Goal: Transaction & Acquisition: Subscribe to service/newsletter

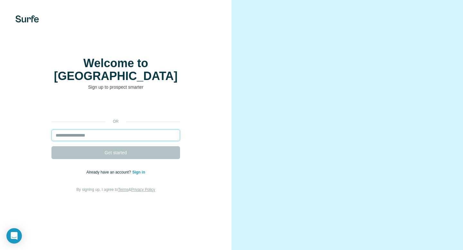
click at [116, 130] on input "email" at bounding box center [115, 136] width 129 height 12
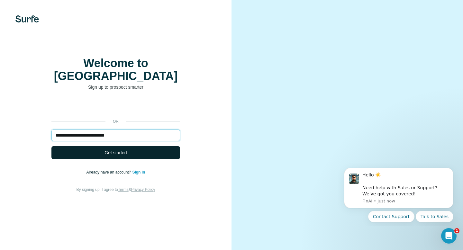
type input "**********"
click at [119, 149] on span "Get started" at bounding box center [115, 152] width 22 height 6
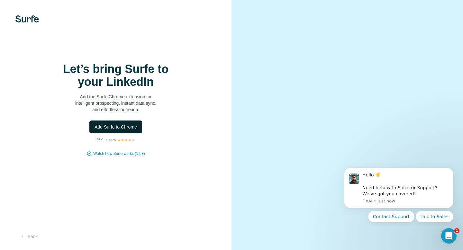
click at [121, 128] on span "Add Surfe to Chrome" at bounding box center [116, 127] width 42 height 6
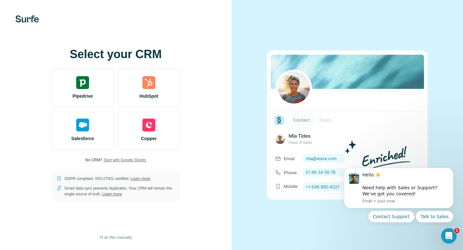
click at [124, 160] on span "Start with Google Sheets" at bounding box center [125, 160] width 43 height 6
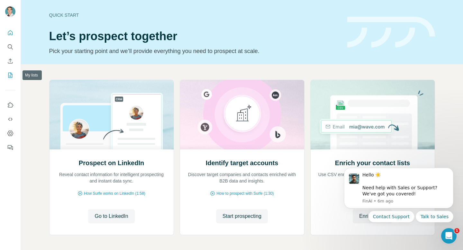
click at [10, 76] on icon "My lists" at bounding box center [10, 75] width 3 height 4
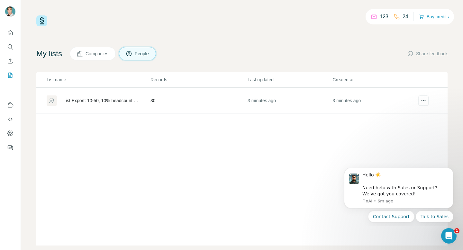
click at [77, 101] on div "List Export: 10-50, 10% headcount growth, buyer interest - [DATE] 10:26" at bounding box center [101, 100] width 76 height 6
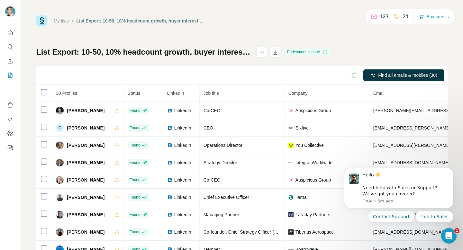
click at [413, 27] on div "My lists / List Export: 10-50, 10% headcount growth, buyer interest - [DATE] 10…" at bounding box center [241, 134] width 411 height 239
click at [277, 54] on icon "button" at bounding box center [276, 52] width 4 height 5
